Goal: Transaction & Acquisition: Purchase product/service

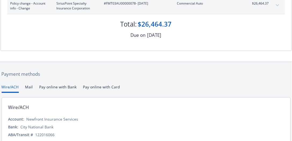
scroll to position [107, 0]
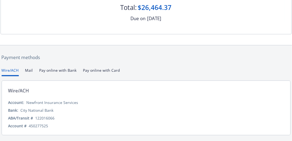
click at [99, 71] on button "Pay online with Card" at bounding box center [101, 71] width 37 height 9
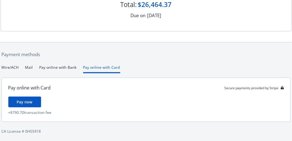
scroll to position [111, 0]
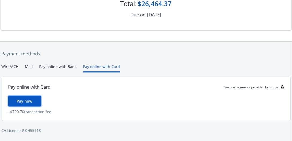
click at [24, 101] on span "Pay now" at bounding box center [25, 101] width 16 height 5
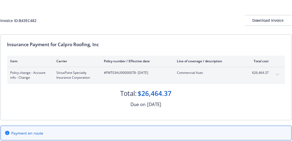
scroll to position [0, 0]
